Goal: Task Accomplishment & Management: Manage account settings

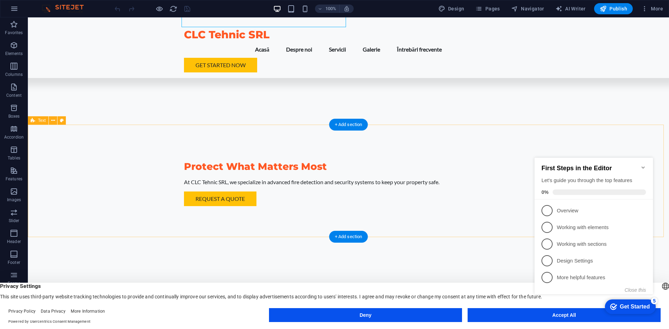
scroll to position [244, 0]
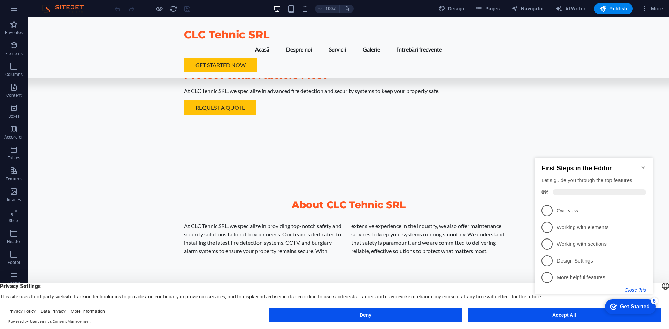
click at [640, 291] on button "Close this" at bounding box center [635, 290] width 21 height 6
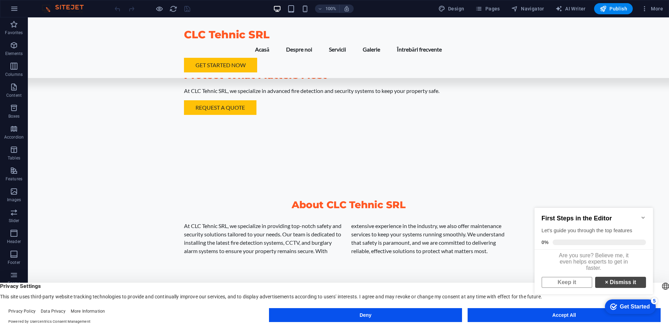
click at [605, 285] on strong "×" at bounding box center [606, 282] width 3 height 6
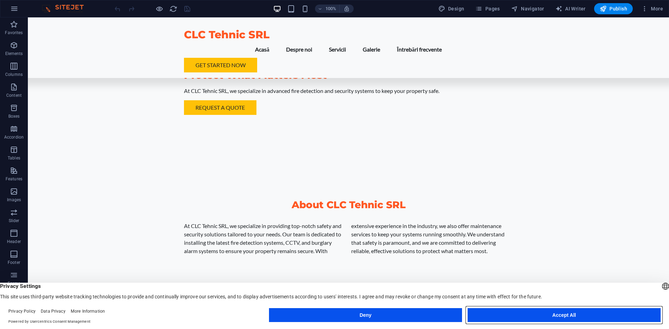
click at [586, 316] on button "Accept All" at bounding box center [563, 315] width 193 height 14
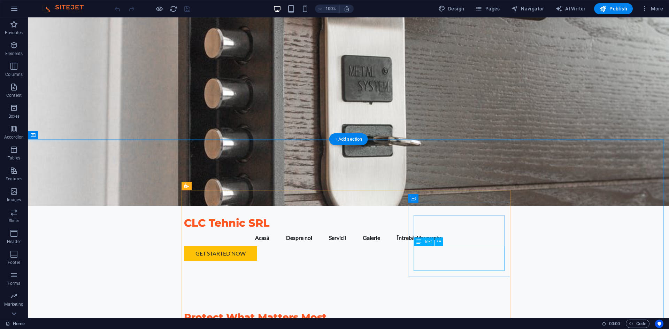
scroll to position [0, 0]
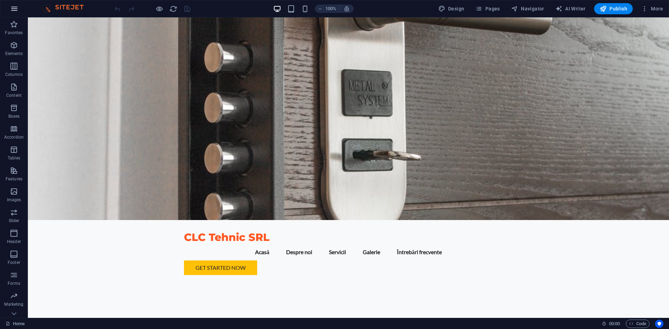
click at [15, 8] on icon "button" at bounding box center [14, 9] width 8 height 8
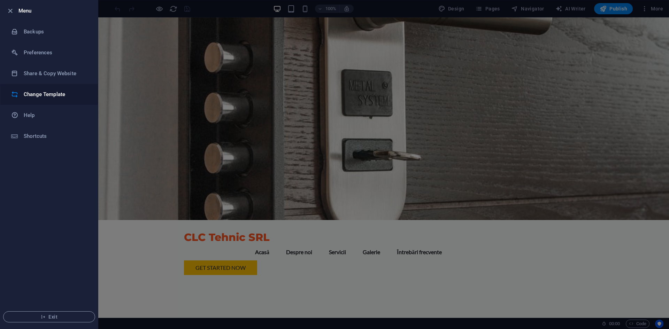
click at [55, 91] on h6 "Change Template" at bounding box center [56, 94] width 64 height 8
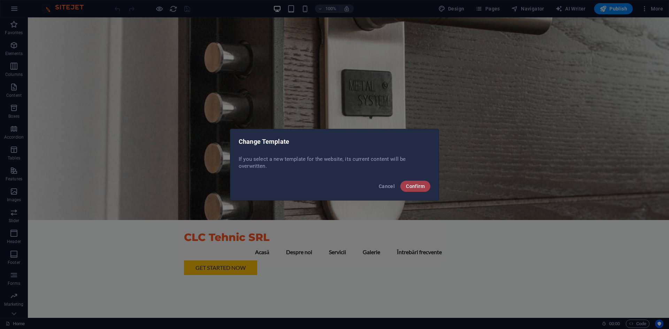
click at [426, 187] on button "Confirm" at bounding box center [415, 186] width 30 height 11
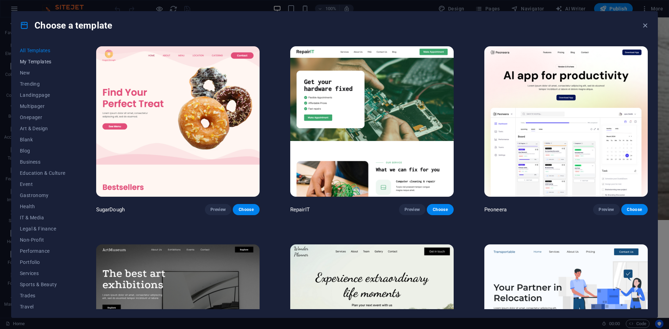
click at [45, 64] on span "My Templates" at bounding box center [43, 62] width 46 height 6
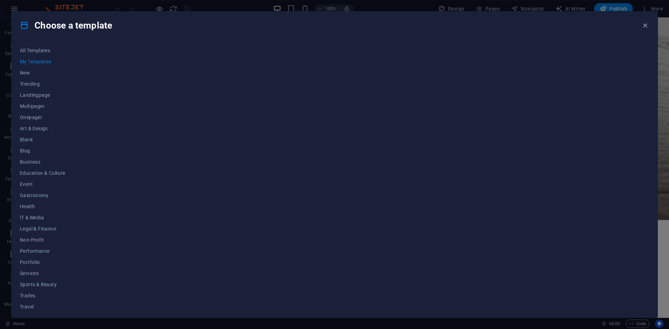
click at [39, 25] on h4 "Choose a template" at bounding box center [66, 25] width 92 height 11
click at [642, 20] on div "Choose a template" at bounding box center [334, 25] width 646 height 28
click at [643, 26] on icon "button" at bounding box center [645, 26] width 8 height 8
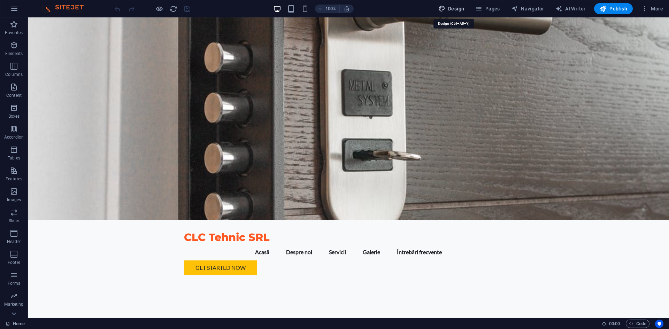
drag, startPoint x: 444, startPoint y: 8, endPoint x: 460, endPoint y: 7, distance: 15.3
click at [444, 8] on icon "button" at bounding box center [441, 8] width 7 height 7
select select "px"
select select "200"
select select "px"
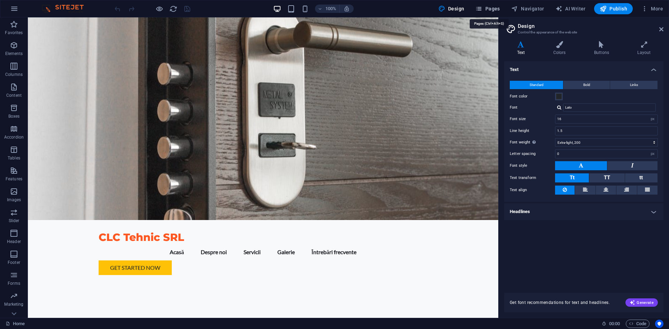
click at [491, 4] on button "Pages" at bounding box center [487, 8] width 30 height 11
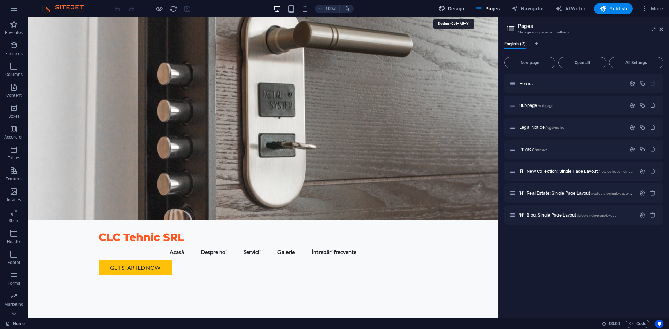
click at [464, 7] on span "Design" at bounding box center [451, 8] width 26 height 7
select select "px"
select select "200"
select select "px"
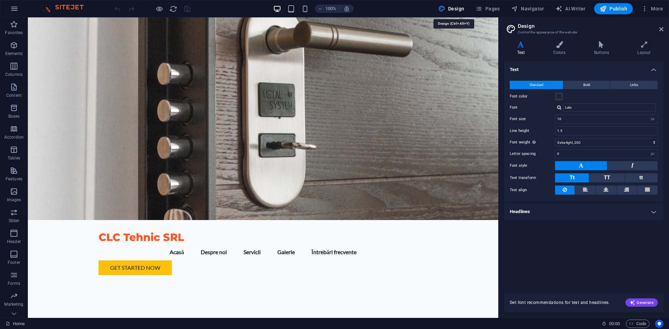
click at [464, 7] on span "Design" at bounding box center [451, 8] width 26 height 7
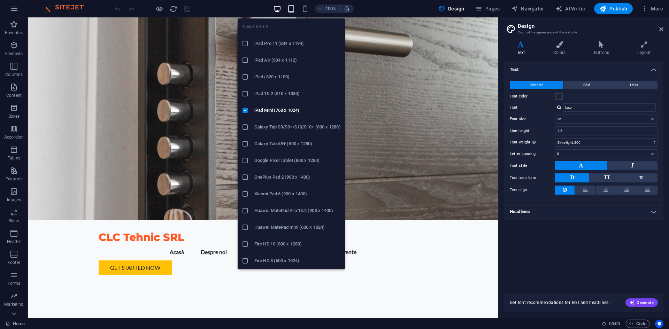
click at [294, 8] on icon "button" at bounding box center [291, 9] width 8 height 8
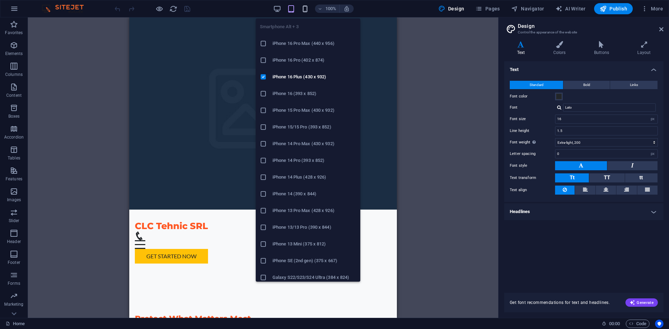
click at [303, 10] on icon "button" at bounding box center [305, 9] width 8 height 8
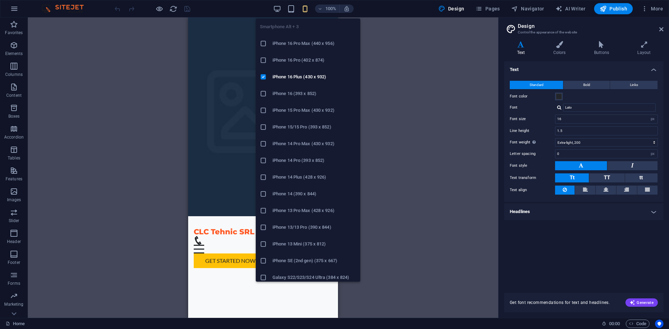
drag, startPoint x: 258, startPoint y: 42, endPoint x: 72, endPoint y: 25, distance: 186.5
click at [258, 42] on li "iPhone 16 Pro Max (440 x 956)" at bounding box center [308, 43] width 104 height 17
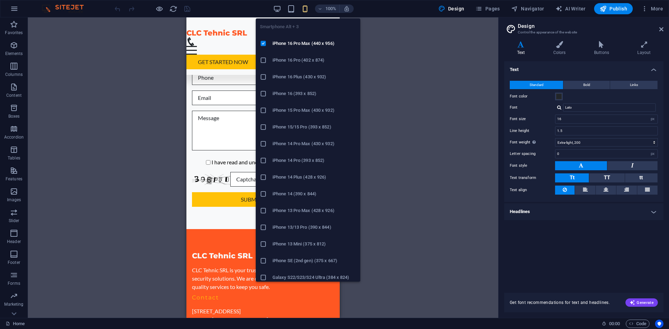
scroll to position [1838, 0]
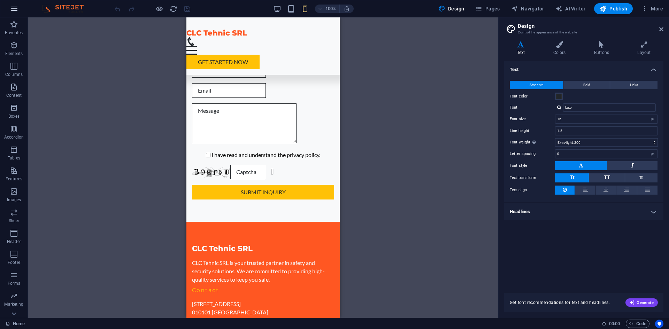
click at [19, 5] on button "button" at bounding box center [14, 8] width 17 height 17
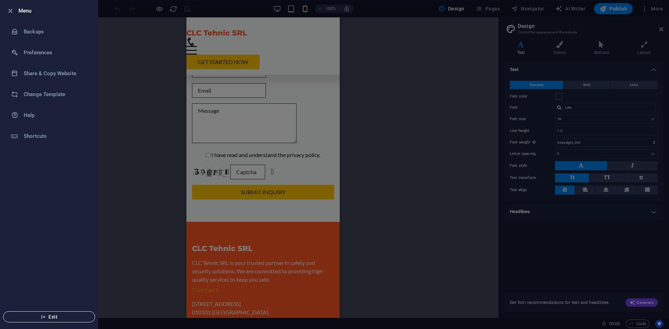
click at [76, 320] on button "Exit" at bounding box center [49, 316] width 92 height 11
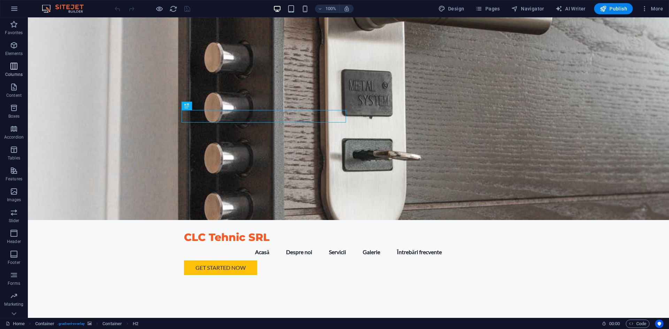
click at [10, 66] on icon "button" at bounding box center [14, 66] width 8 height 8
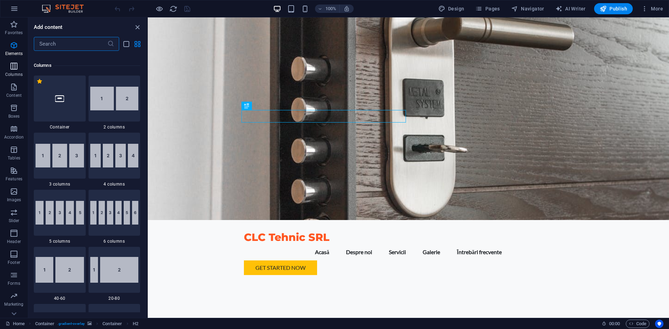
scroll to position [345, 0]
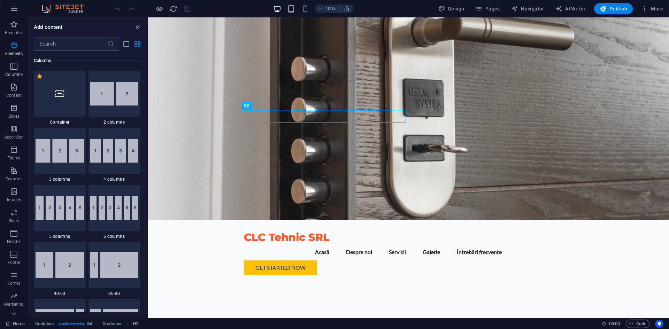
click at [11, 64] on icon "button" at bounding box center [14, 66] width 8 height 8
click at [14, 10] on icon "button" at bounding box center [14, 9] width 8 height 8
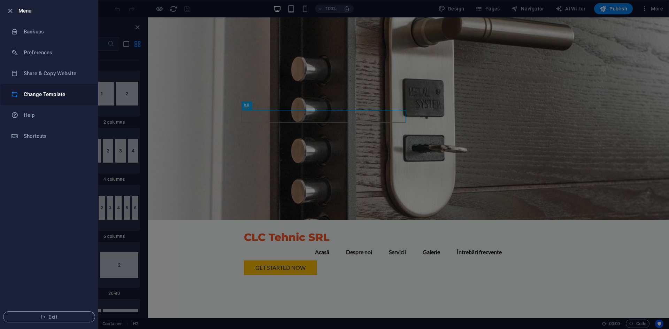
click at [39, 98] on h6 "Change Template" at bounding box center [56, 94] width 64 height 8
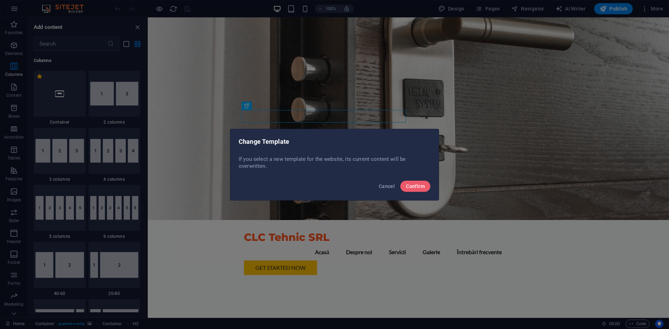
drag, startPoint x: 34, startPoint y: 66, endPoint x: 5, endPoint y: 26, distance: 49.5
click at [29, 65] on div "Change Template If you select a new template for the website, its current conte…" at bounding box center [334, 164] width 669 height 329
drag, startPoint x: 3, startPoint y: 14, endPoint x: 6, endPoint y: 4, distance: 10.5
click at [6, 8] on div "Change Template If you select a new template for the website, its current conte…" at bounding box center [334, 164] width 669 height 329
click at [10, 0] on html "CLC Tehnic SRL Home Favorites Elements Columns Content Boxes Accordion Tables F…" at bounding box center [334, 164] width 669 height 329
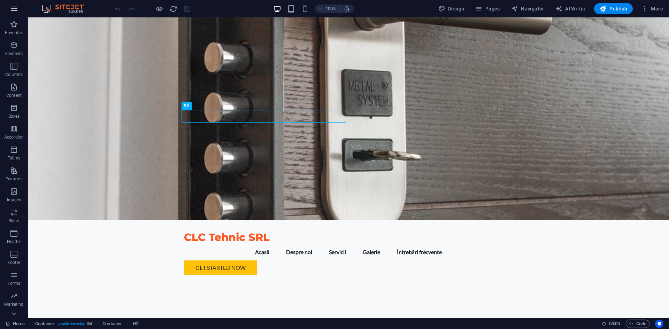
click at [13, 7] on icon "button" at bounding box center [14, 9] width 8 height 8
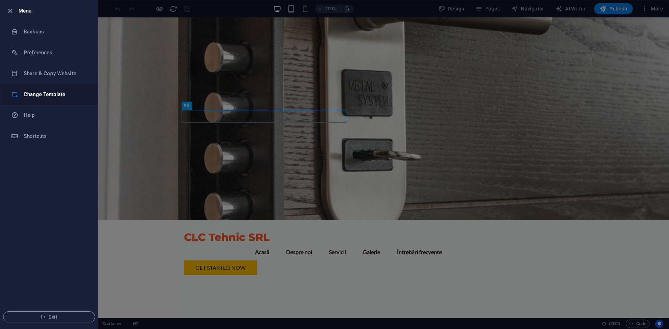
click at [54, 93] on h6 "Change Template" at bounding box center [56, 94] width 64 height 8
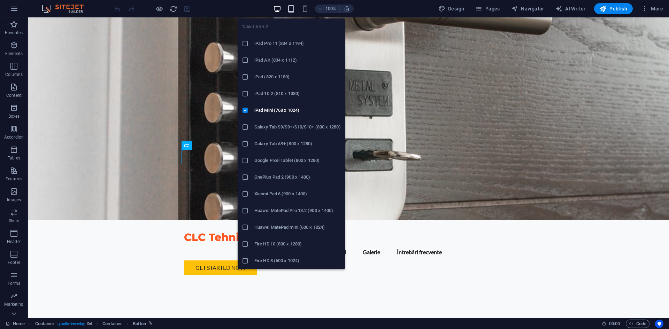
click at [295, 9] on icon "button" at bounding box center [291, 9] width 8 height 8
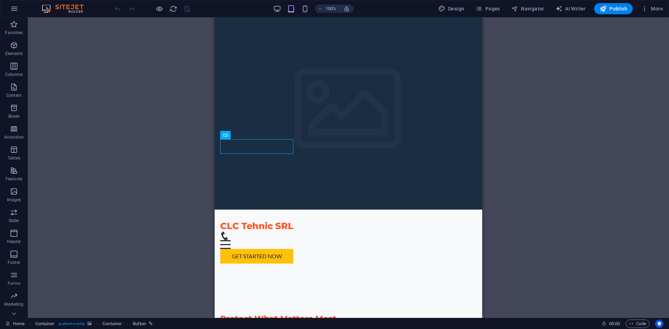
click at [312, 7] on div "100%" at bounding box center [313, 8] width 80 height 11
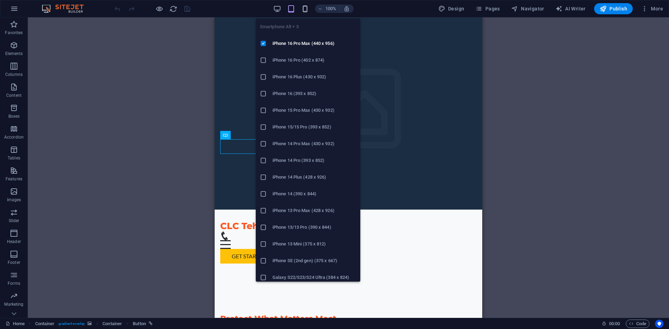
click at [303, 9] on icon "button" at bounding box center [305, 9] width 8 height 8
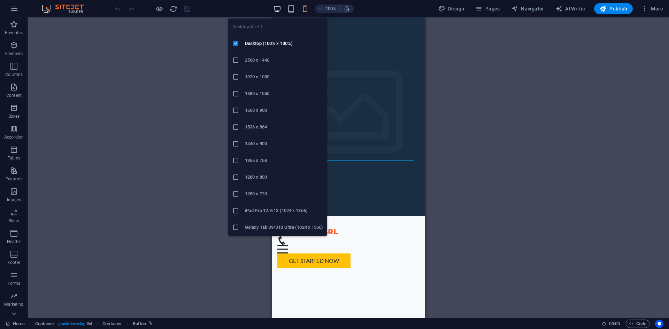
click at [280, 8] on icon "button" at bounding box center [277, 9] width 8 height 8
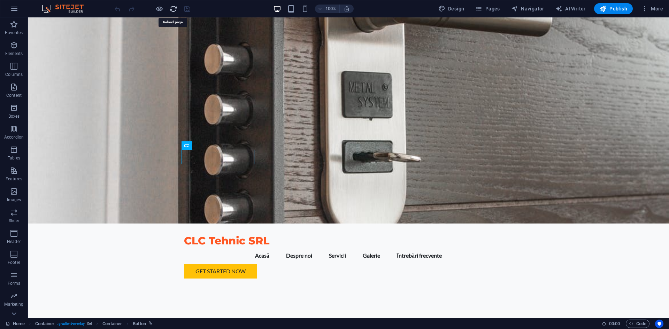
click at [174, 9] on icon "reload" at bounding box center [173, 9] width 8 height 8
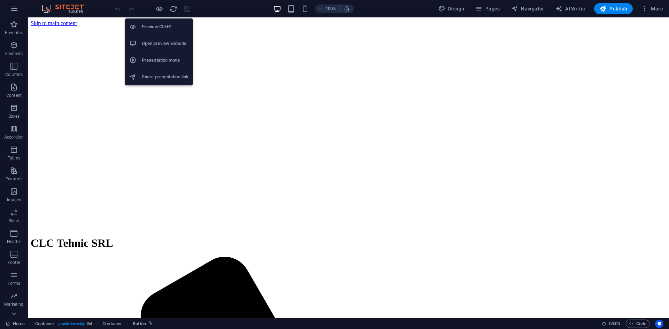
click at [173, 65] on li "Presentation mode" at bounding box center [159, 60] width 68 height 17
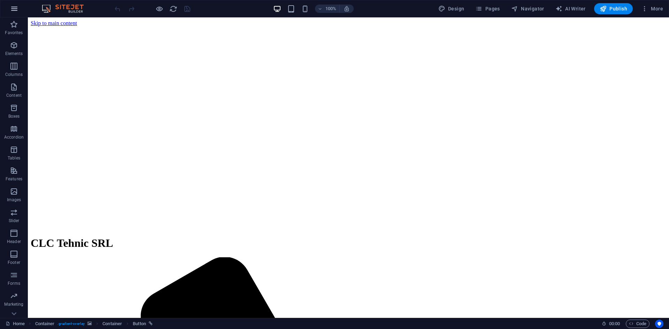
click at [14, 6] on icon "button" at bounding box center [14, 9] width 8 height 8
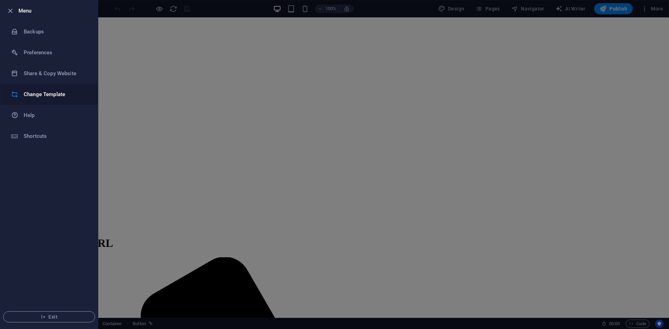
click at [47, 95] on h6 "Change Template" at bounding box center [56, 94] width 64 height 8
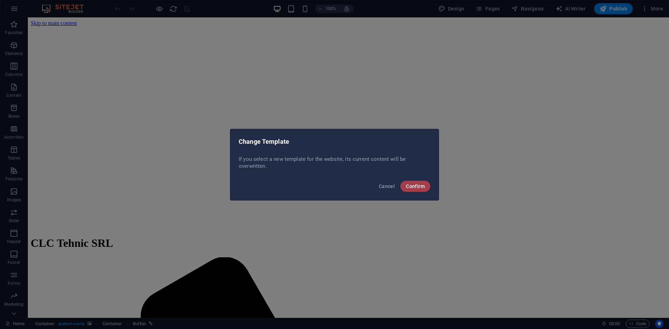
click at [415, 185] on span "Confirm" at bounding box center [415, 187] width 19 height 6
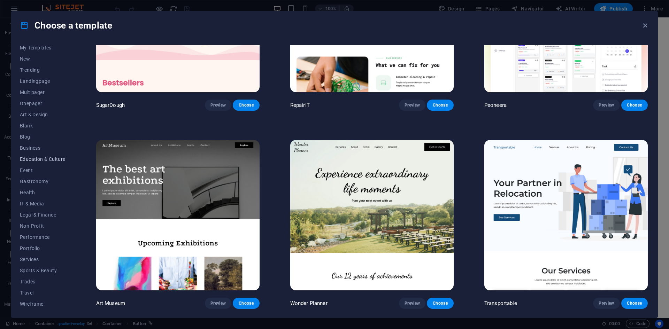
scroll to position [14, 0]
click at [37, 262] on span "Services" at bounding box center [43, 259] width 46 height 6
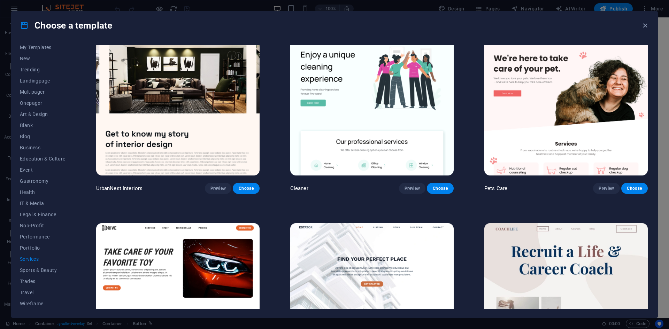
scroll to position [0, 0]
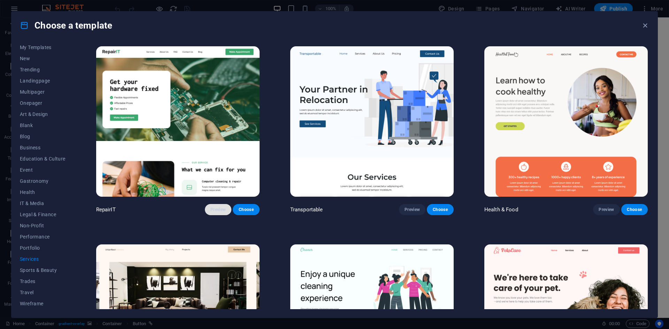
click at [219, 207] on span "Preview" at bounding box center [217, 210] width 15 height 6
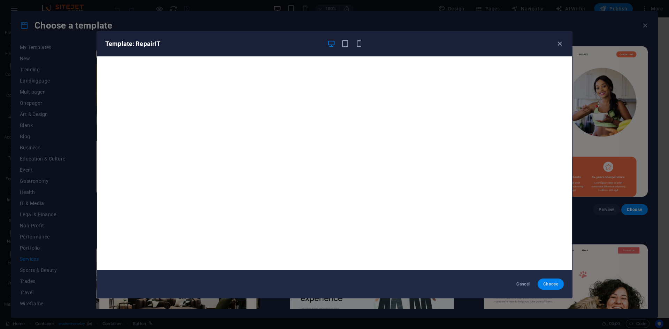
click at [556, 285] on span "Choose" at bounding box center [550, 284] width 15 height 6
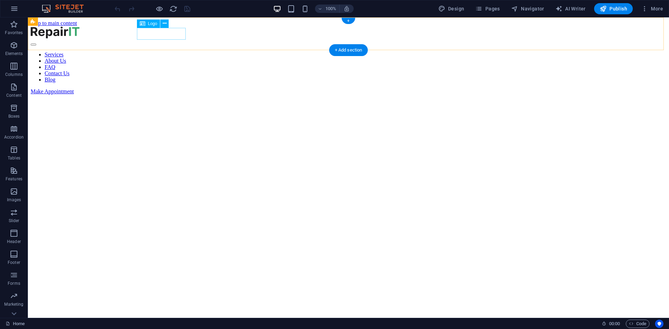
click at [161, 33] on div at bounding box center [348, 32] width 635 height 13
click at [162, 23] on button at bounding box center [164, 24] width 8 height 8
click at [146, 37] on div at bounding box center [348, 32] width 635 height 13
select select "px"
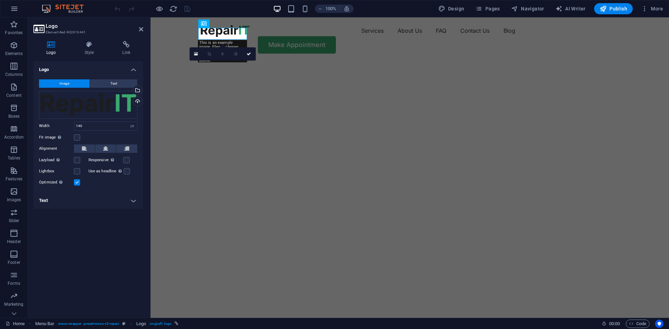
click at [63, 70] on h4 "Logo" at bounding box center [88, 67] width 110 height 13
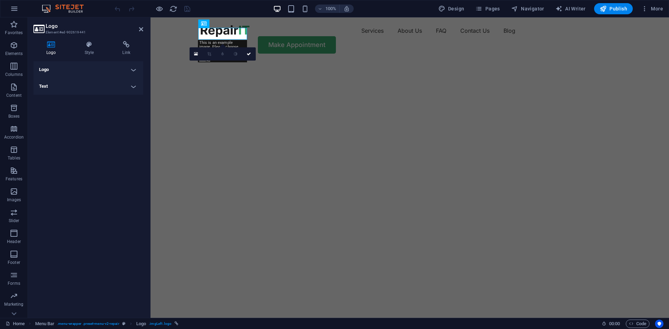
click at [63, 70] on h4 "Logo" at bounding box center [88, 69] width 110 height 17
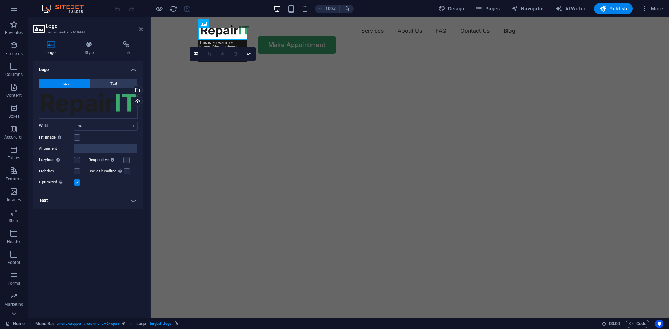
click at [142, 28] on icon at bounding box center [141, 29] width 4 height 6
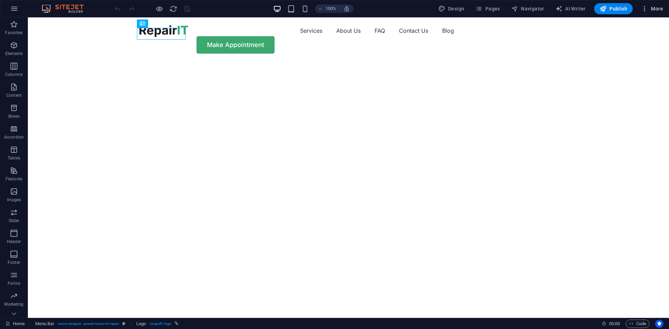
click at [662, 10] on span "More" at bounding box center [652, 8] width 22 height 7
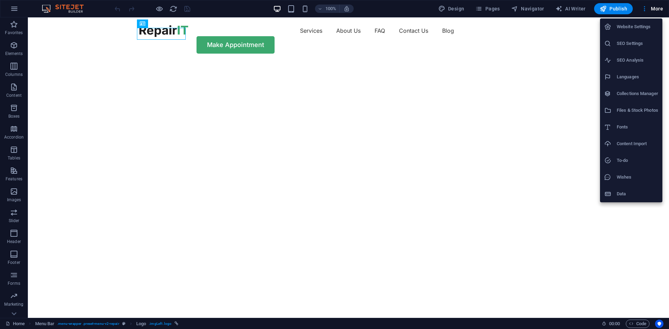
click at [638, 46] on h6 "SEO Settings" at bounding box center [637, 43] width 41 height 8
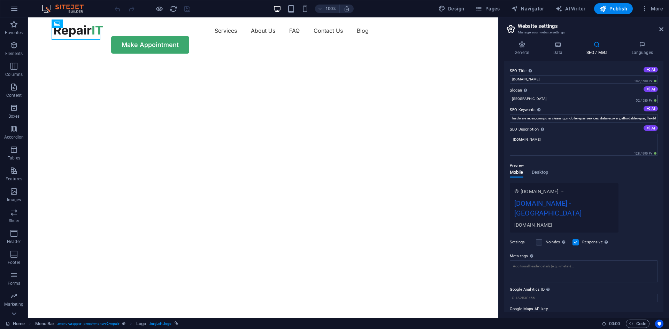
scroll to position [5, 0]
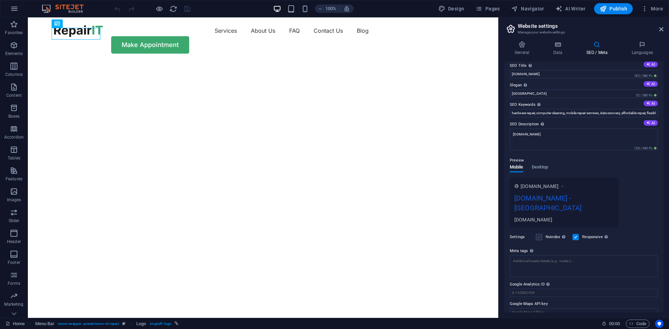
click at [541, 234] on label at bounding box center [539, 237] width 6 height 6
click at [0, 0] on input "Noindex Instruct search engines to exclude this website from search results." at bounding box center [0, 0] width 0 height 0
click at [539, 234] on label at bounding box center [539, 237] width 6 height 6
click at [0, 0] on input "Noindex Instruct search engines to exclude this website from search results." at bounding box center [0, 0] width 0 height 0
drag, startPoint x: 444, startPoint y: 183, endPoint x: 436, endPoint y: 181, distance: 8.6
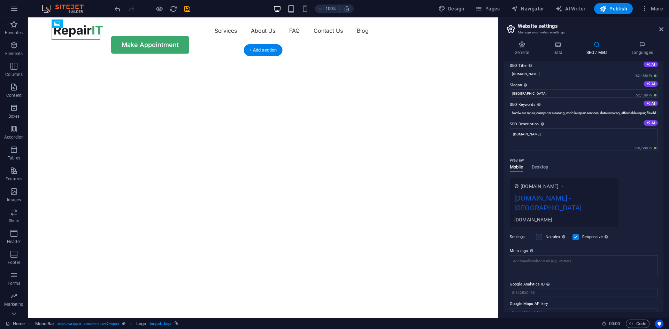
click at [643, 7] on icon "button" at bounding box center [644, 8] width 7 height 7
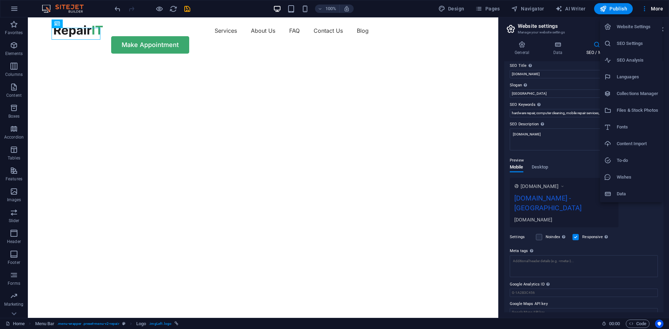
click at [580, 5] on div at bounding box center [334, 164] width 669 height 329
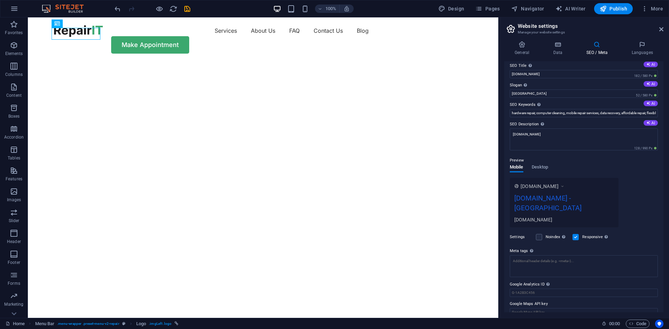
click at [574, 8] on span "AI Writer" at bounding box center [570, 8] width 30 height 7
select select "English"
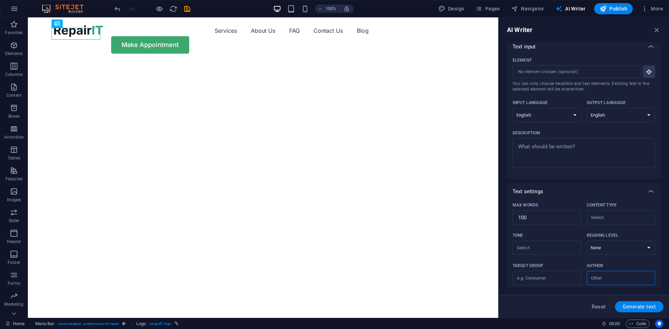
scroll to position [0, 0]
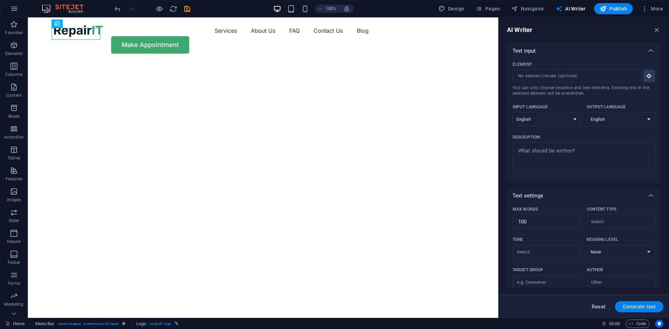
click at [597, 307] on span "Reset" at bounding box center [598, 307] width 14 height 6
type textarea "x"
click at [536, 9] on span "Navigator" at bounding box center [527, 8] width 33 height 7
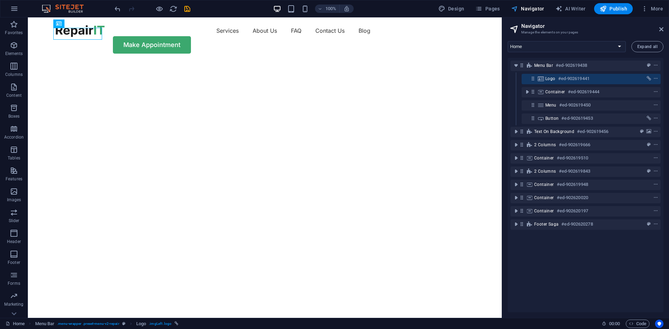
click at [534, 8] on span "Navigator" at bounding box center [527, 8] width 33 height 7
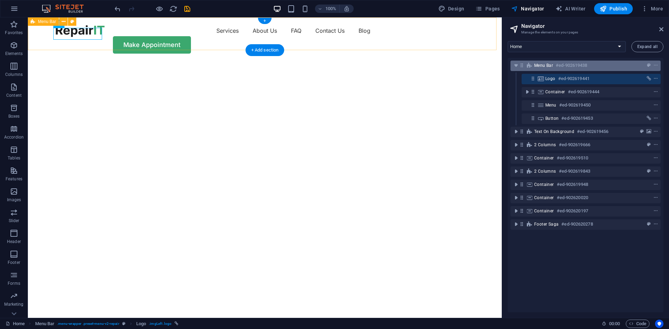
click at [542, 62] on div "Menu Bar #ed-902619438" at bounding box center [580, 65] width 92 height 8
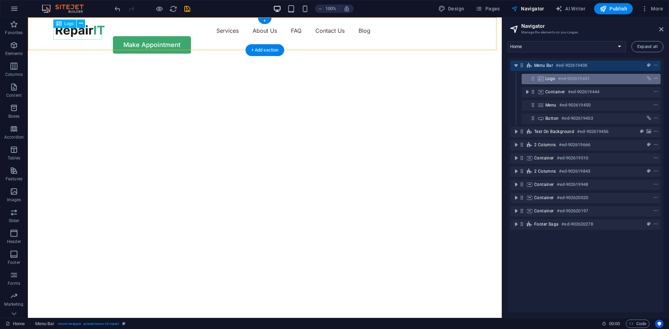
click at [655, 79] on icon "context-menu" at bounding box center [655, 78] width 5 height 5
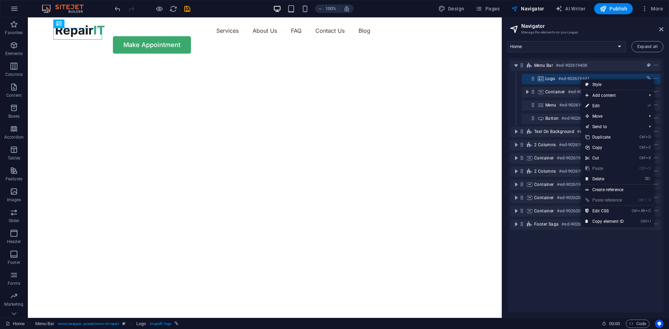
click at [573, 259] on div "Menu Bar #ed-902619438 Logo #ed-902619441 Container #ed-902619444 Menu #ed-9026…" at bounding box center [586, 185] width 156 height 255
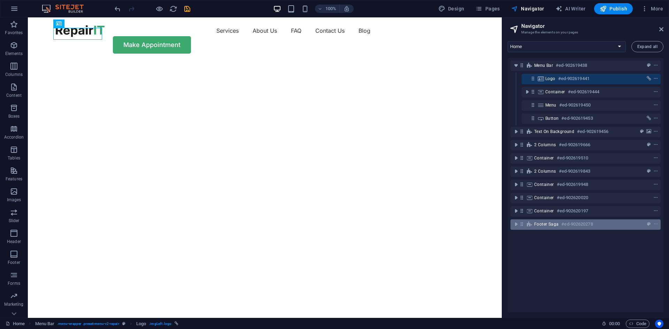
click at [541, 226] on span "Footer Saga" at bounding box center [546, 225] width 24 height 6
